Goal: Find specific page/section: Find specific page/section

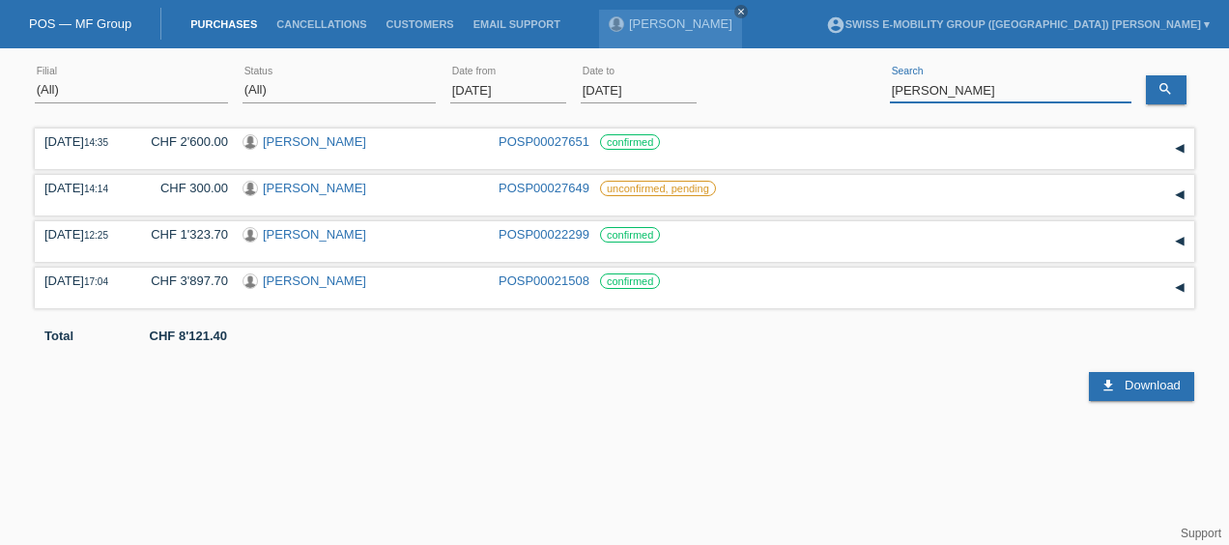
click at [952, 86] on input "[PERSON_NAME]" at bounding box center [1011, 90] width 242 height 24
type input "s"
click at [1170, 86] on icon "search" at bounding box center [1165, 88] width 15 height 15
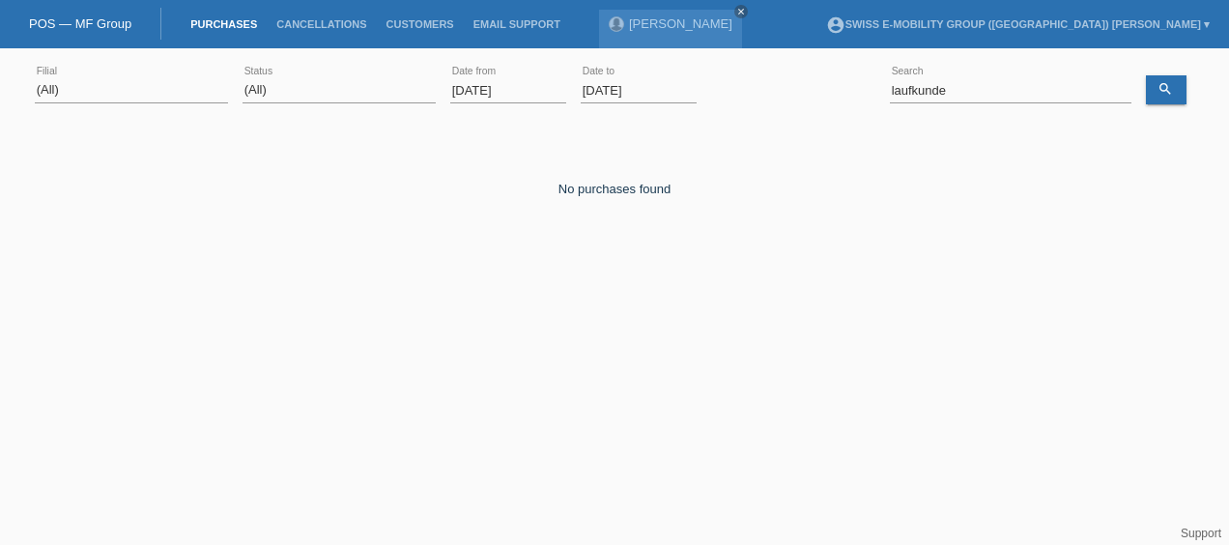
click at [962, 73] on div "laufkunde error Search" at bounding box center [1011, 91] width 242 height 66
click at [975, 92] on input "laufkunde" at bounding box center [1011, 90] width 242 height 24
click at [1165, 85] on icon "search" at bounding box center [1165, 88] width 15 height 15
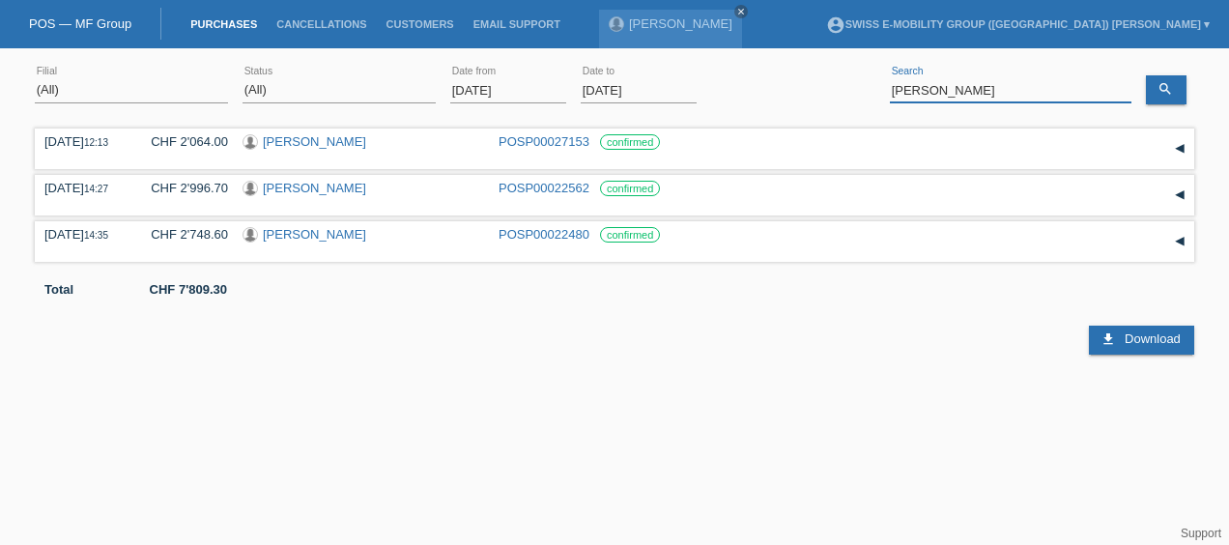
click at [953, 94] on input "[PERSON_NAME]" at bounding box center [1011, 90] width 242 height 24
type input "l"
click at [1181, 99] on link "search" at bounding box center [1166, 89] width 41 height 29
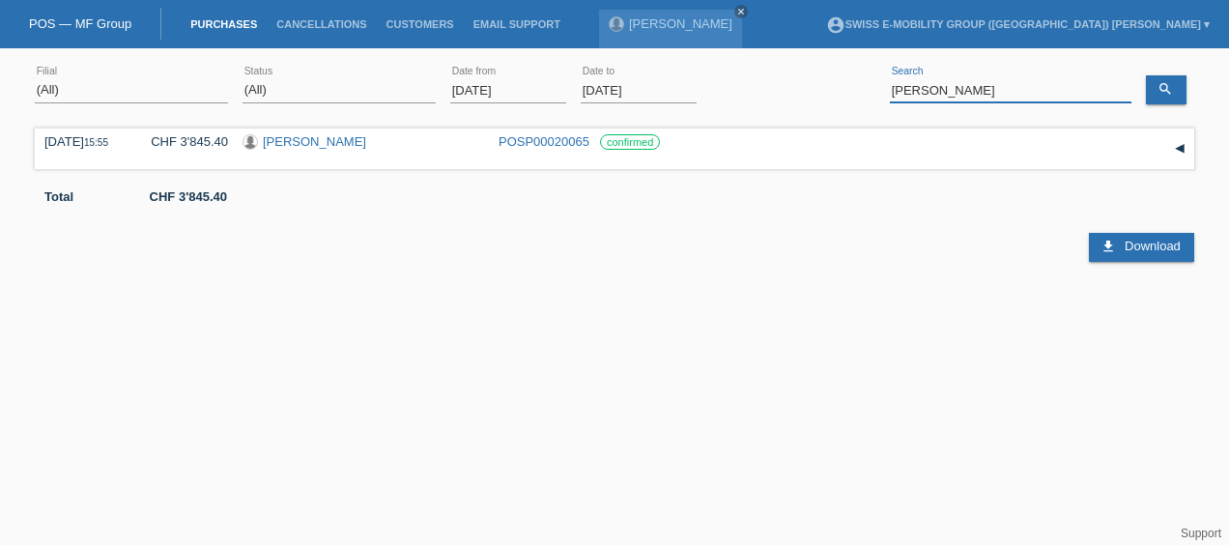
click at [986, 100] on input "[PERSON_NAME]" at bounding box center [1011, 90] width 242 height 24
type input "k"
paste input "Dingetschweiler [PERSON_NAME]"
click at [1140, 88] on div "(All) [PERSON_NAME] Passion Vélo SàRL [GEOGRAPHIC_DATA] [GEOGRAPHIC_DATA] [GEOG…" at bounding box center [615, 91] width 1160 height 66
click at [1162, 70] on div "search" at bounding box center [1170, 81] width 48 height 46
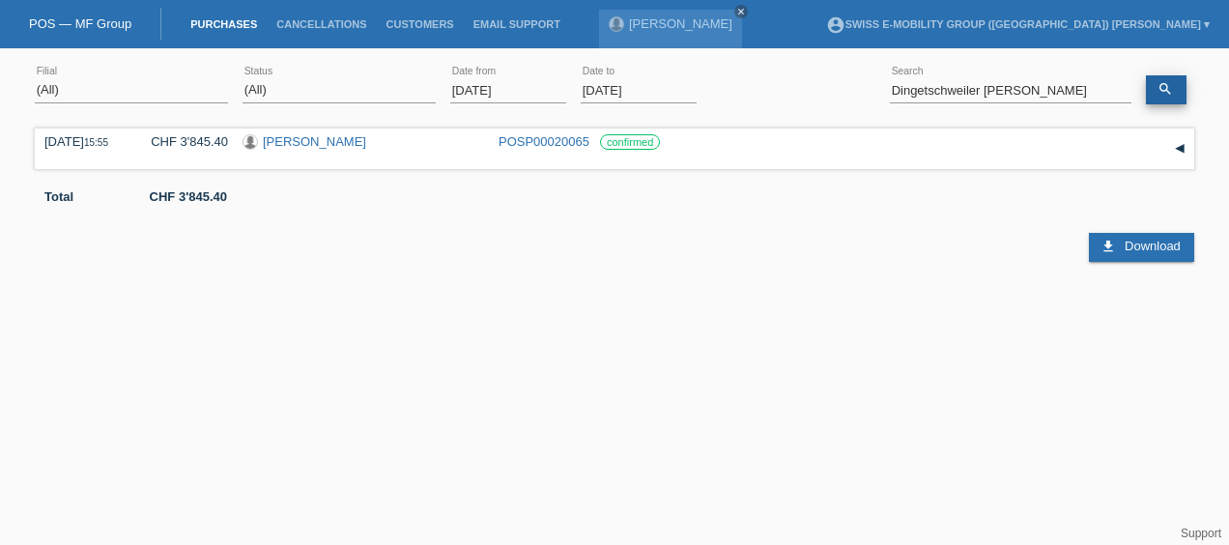
click at [1171, 84] on icon "search" at bounding box center [1165, 88] width 15 height 15
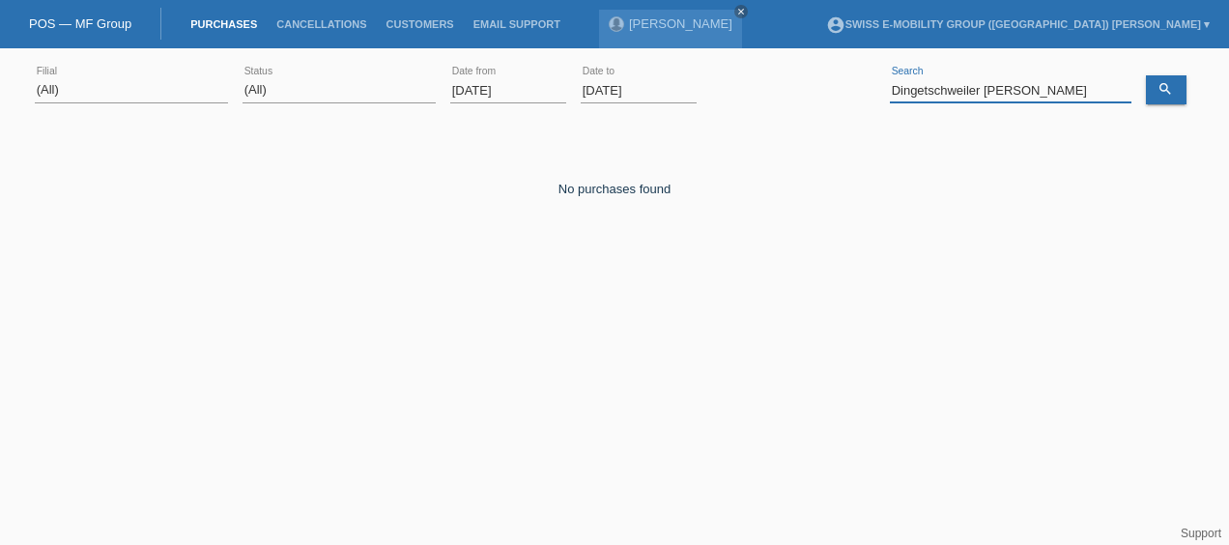
click at [982, 87] on input "Dingetschweiler [PERSON_NAME]" at bounding box center [1011, 90] width 242 height 24
click at [1162, 81] on icon "search" at bounding box center [1165, 88] width 15 height 15
click at [1030, 77] on div "[PERSON_NAME] error Search" at bounding box center [1011, 91] width 242 height 66
click at [972, 96] on input "[PERSON_NAME]" at bounding box center [1011, 90] width 242 height 24
type input "F"
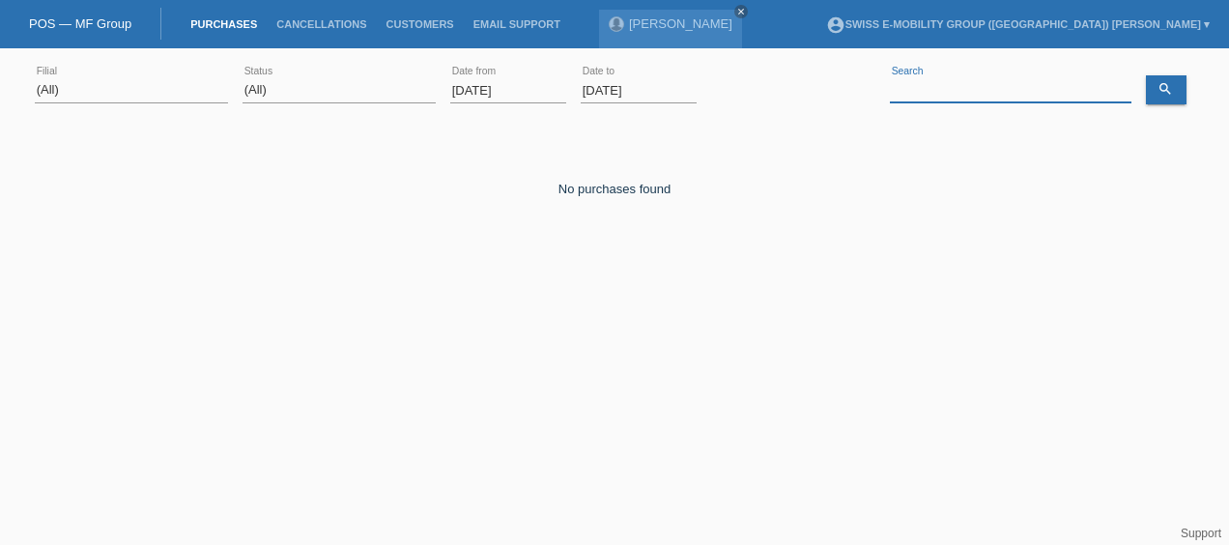
paste input "Dingetschweiler [PERSON_NAME]"
type input "[GEOGRAPHIC_DATA]"
